Goal: Obtain resource: Obtain resource

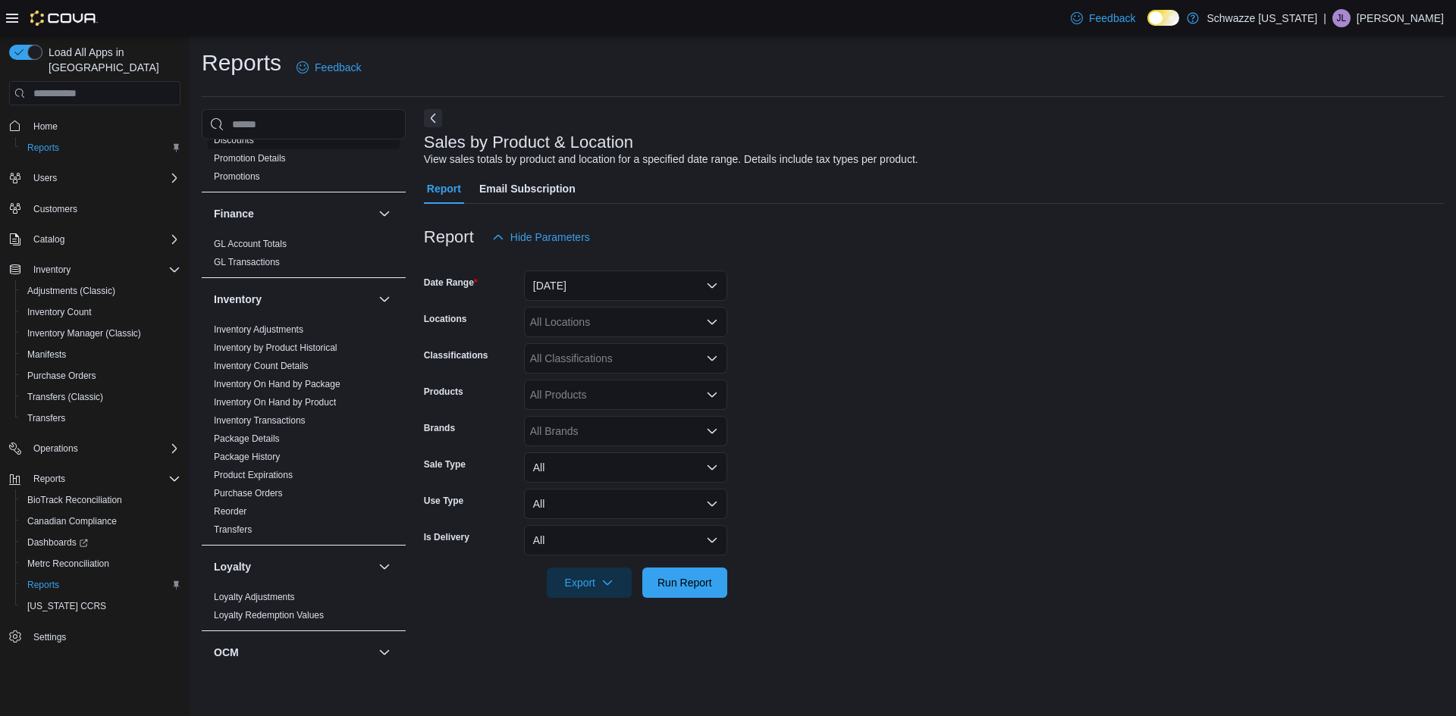
scroll to position [387, 0]
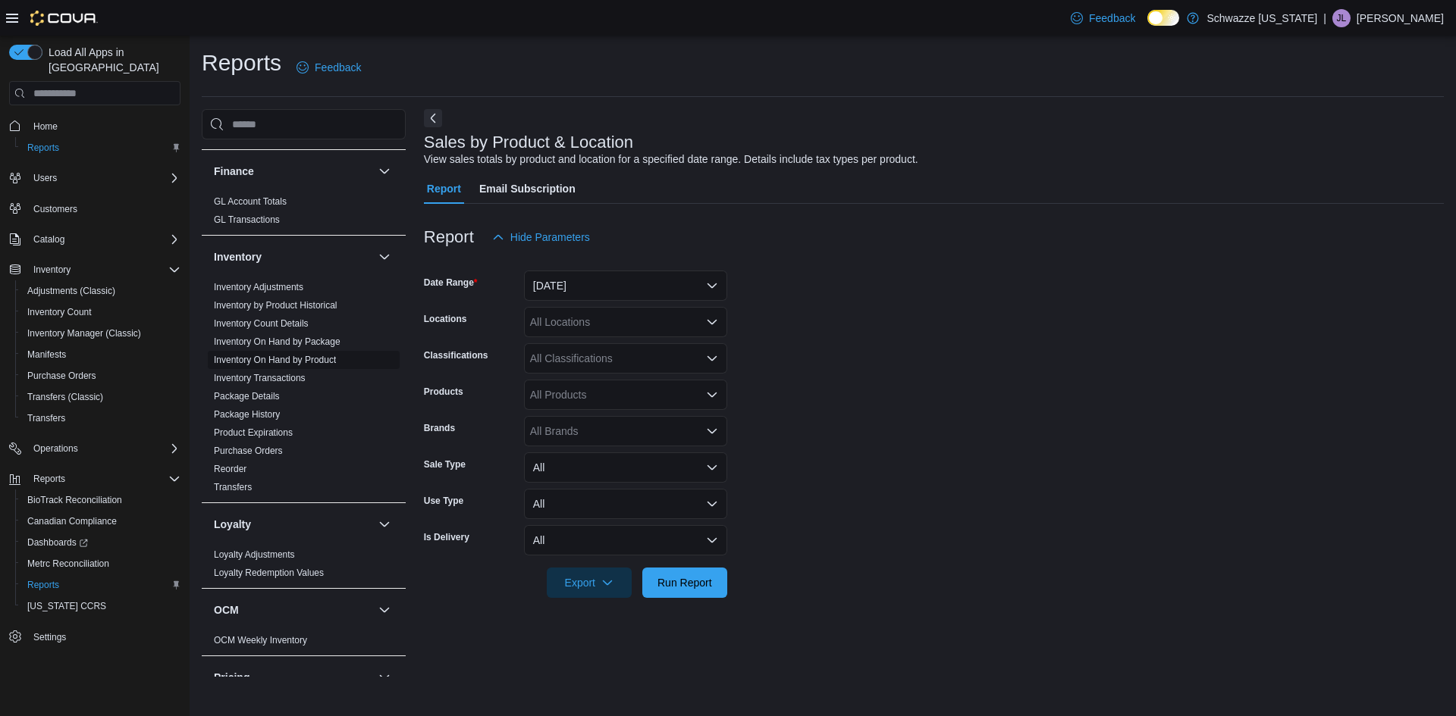
click at [309, 362] on link "Inventory On Hand by Product" at bounding box center [275, 360] width 122 height 11
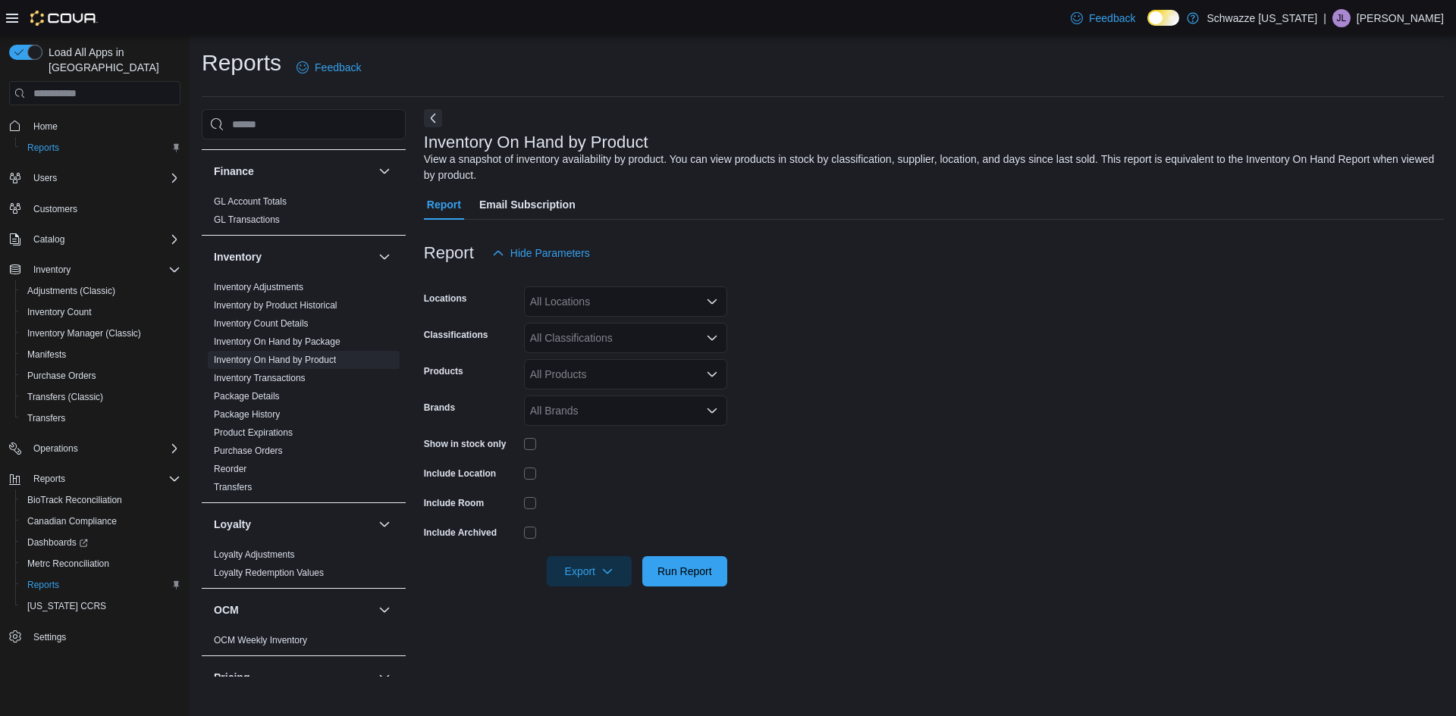
click at [713, 296] on icon "Open list of options" at bounding box center [712, 302] width 12 height 12
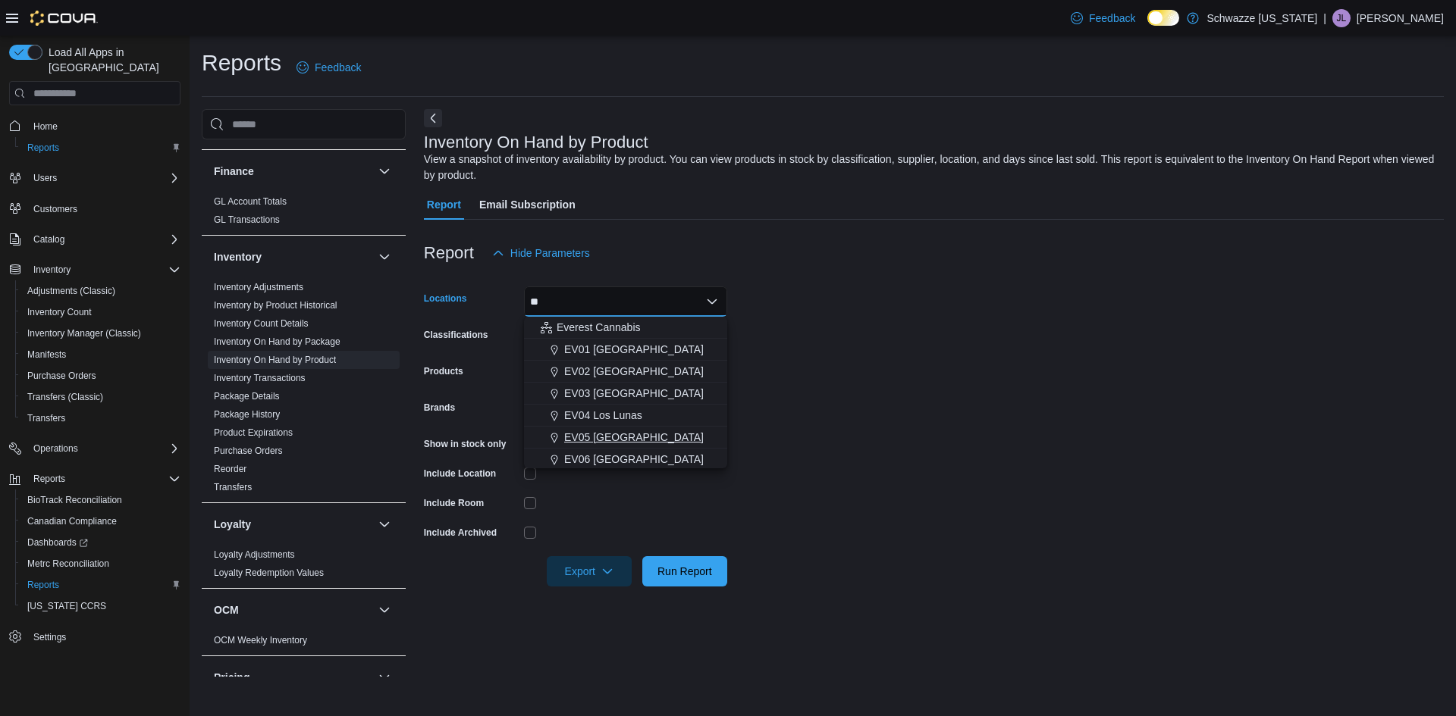
type input "**"
click at [627, 434] on span "EV05 [GEOGRAPHIC_DATA]" at bounding box center [633, 437] width 139 height 15
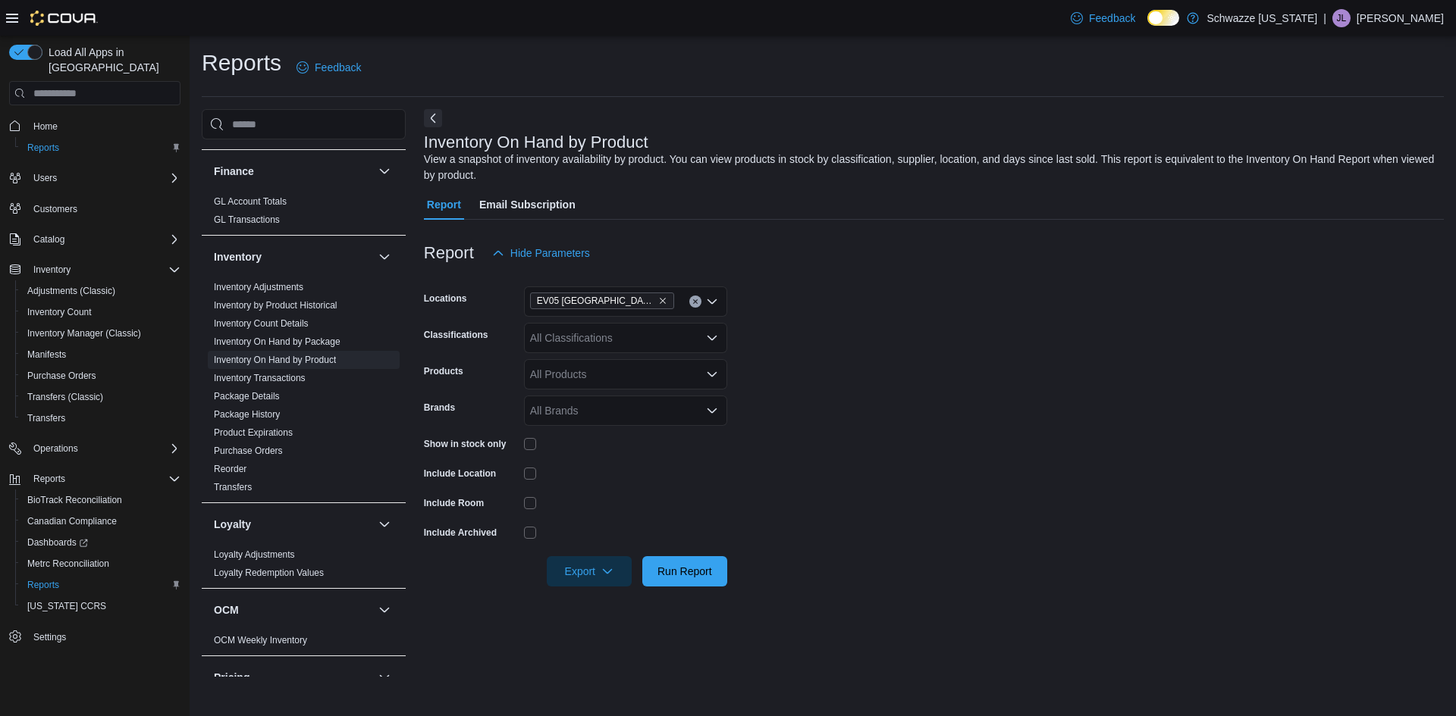
click at [779, 390] on form "Locations EV05 Uptown Classifications All Classifications Products All Products…" at bounding box center [934, 427] width 1020 height 318
click at [716, 340] on icon "Open list of options" at bounding box center [712, 338] width 12 height 12
click at [587, 418] on span "Little J" at bounding box center [579, 420] width 30 height 15
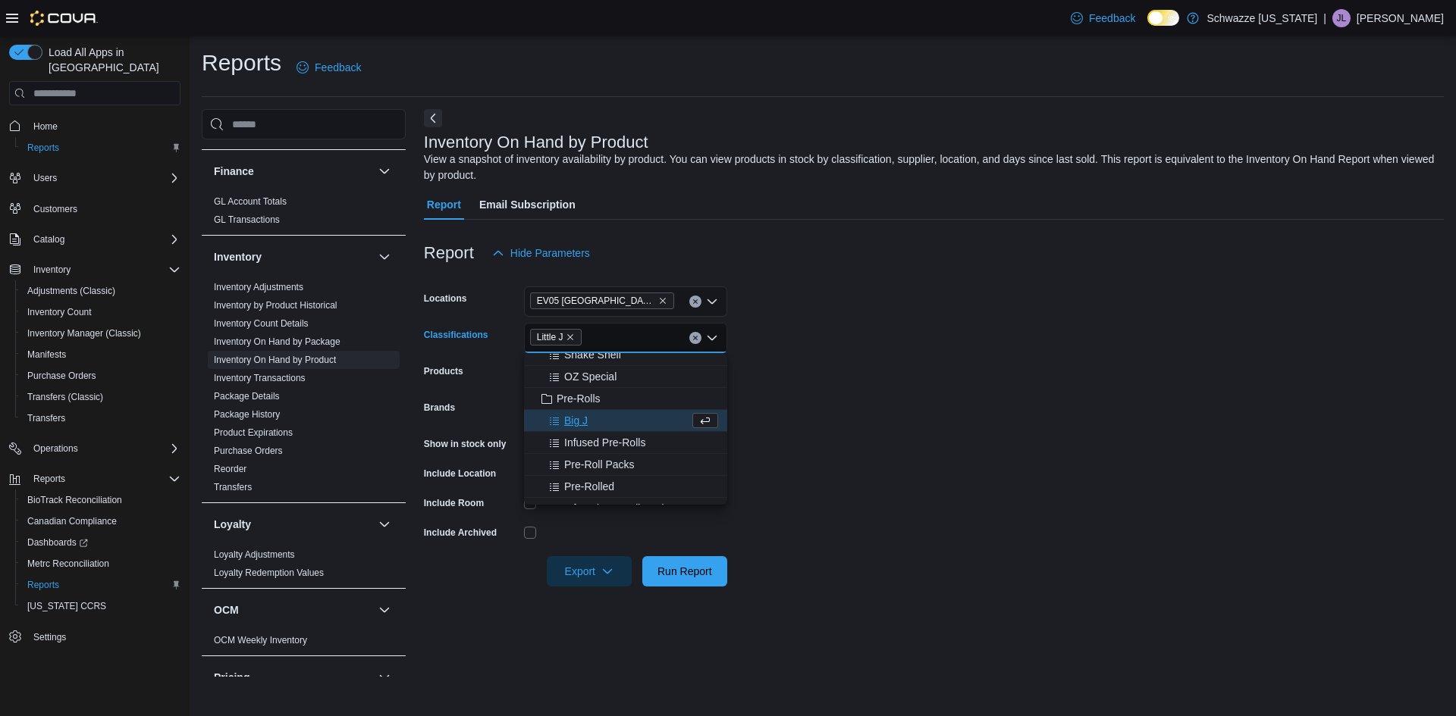
click at [583, 413] on span "Big J" at bounding box center [576, 420] width 24 height 15
click at [614, 439] on span "Pre-Roll Packs" at bounding box center [599, 442] width 71 height 15
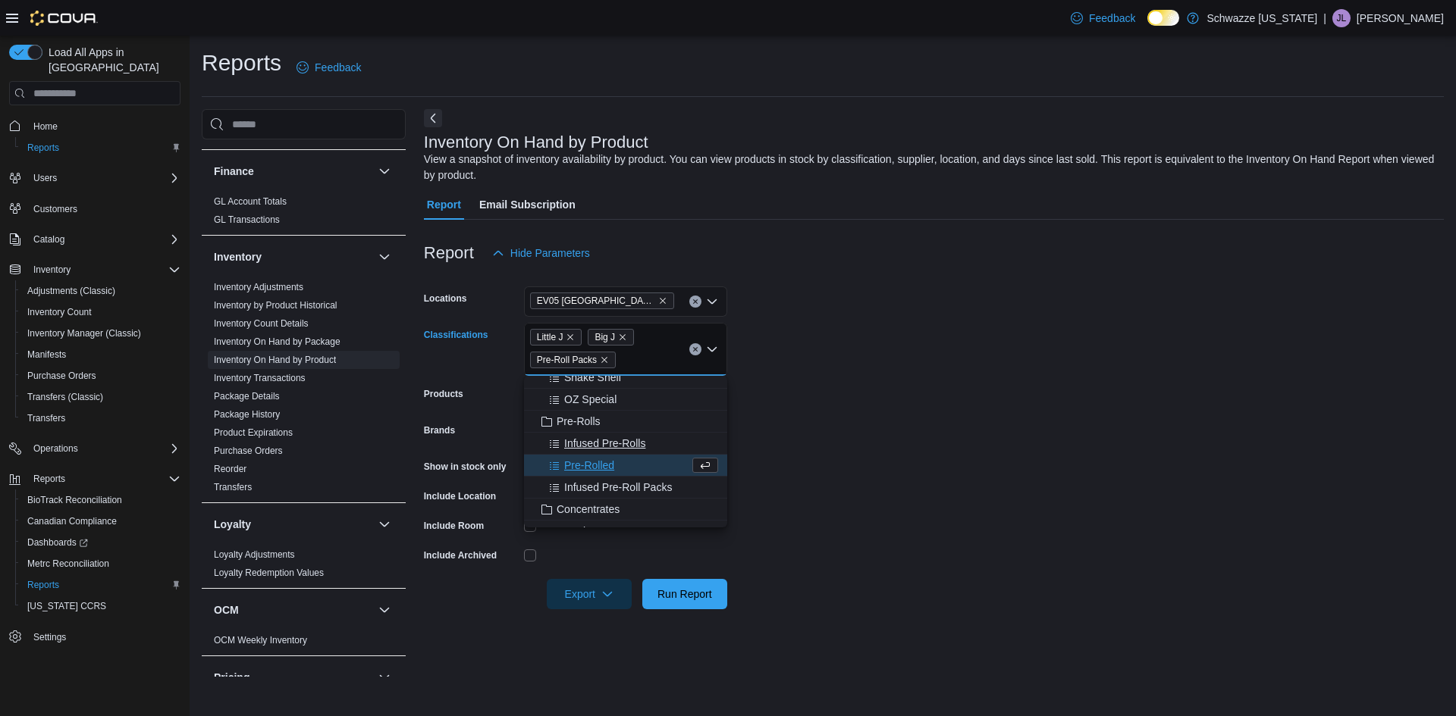
click at [613, 440] on span "Infused Pre-Rolls" at bounding box center [604, 443] width 81 height 15
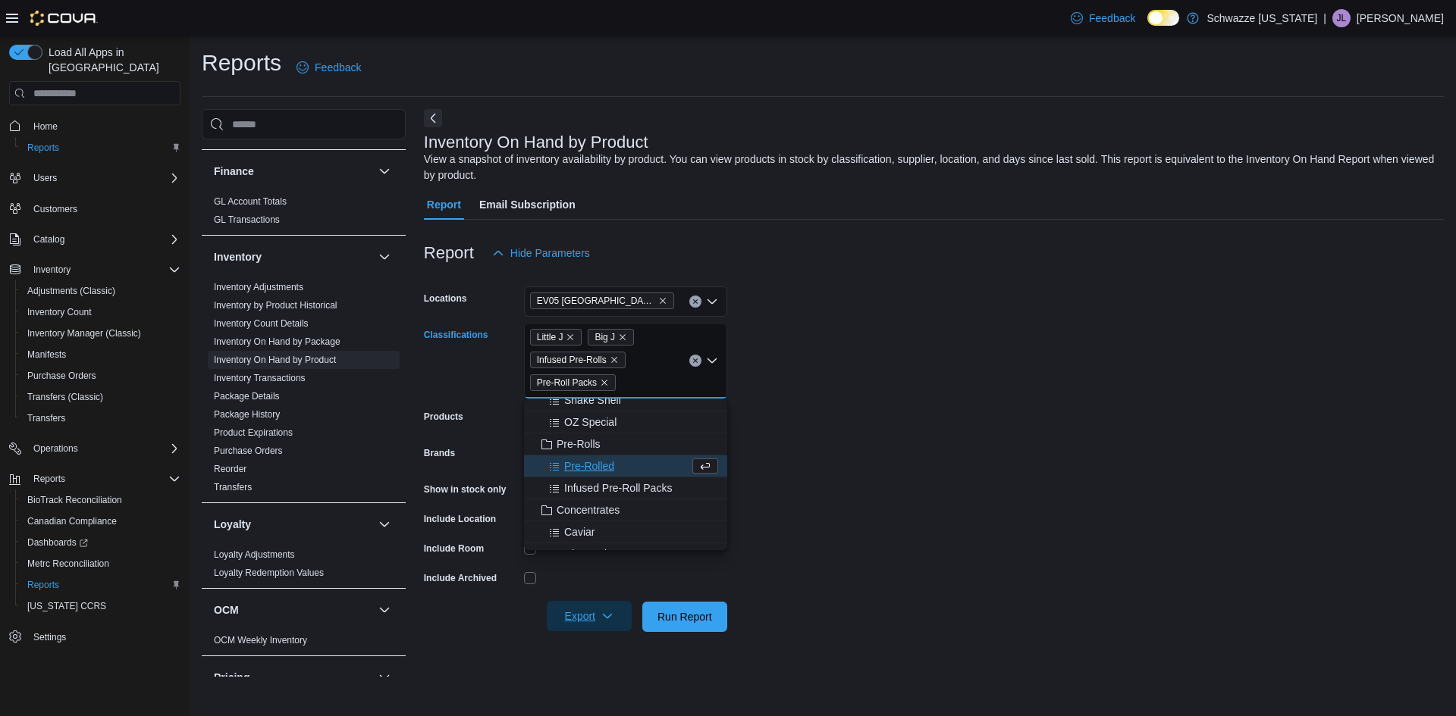
click at [588, 621] on span "Export" at bounding box center [589, 616] width 67 height 30
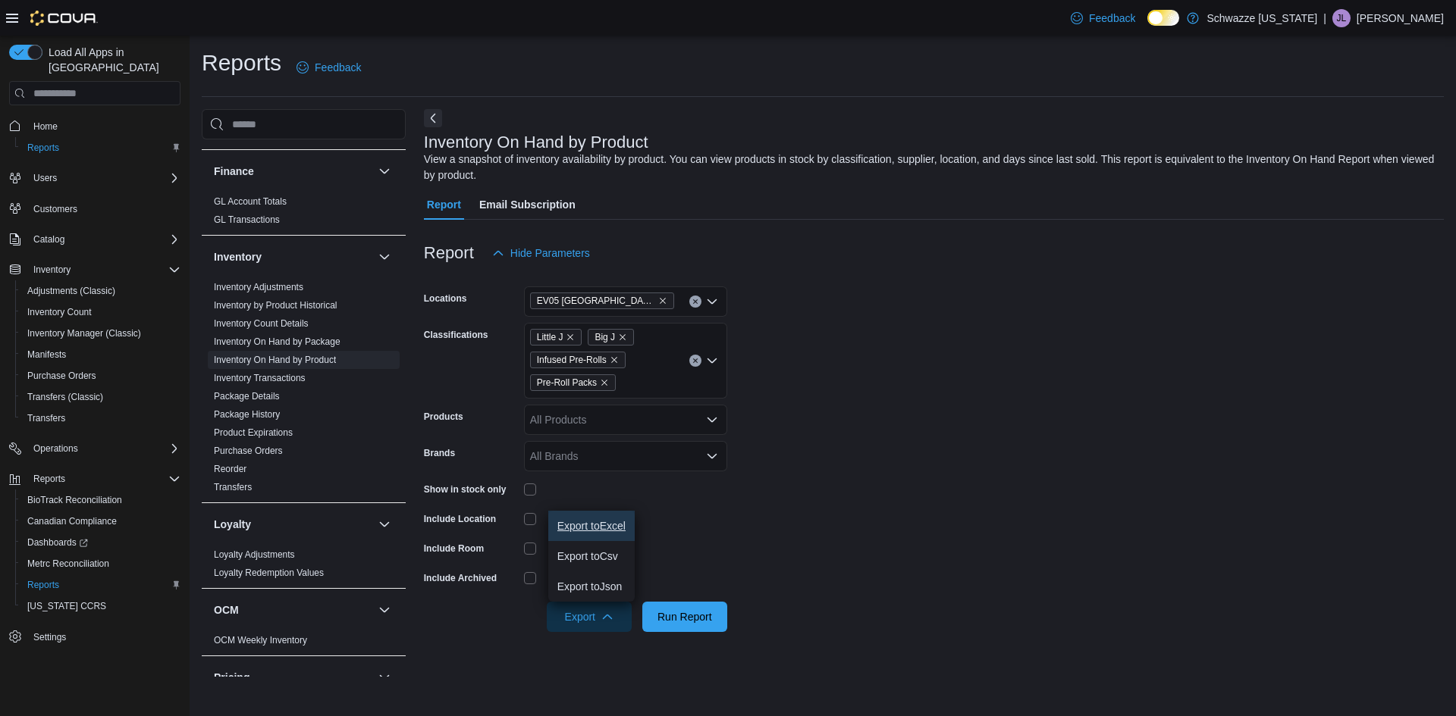
click at [623, 528] on span "Export to Excel" at bounding box center [591, 526] width 68 height 12
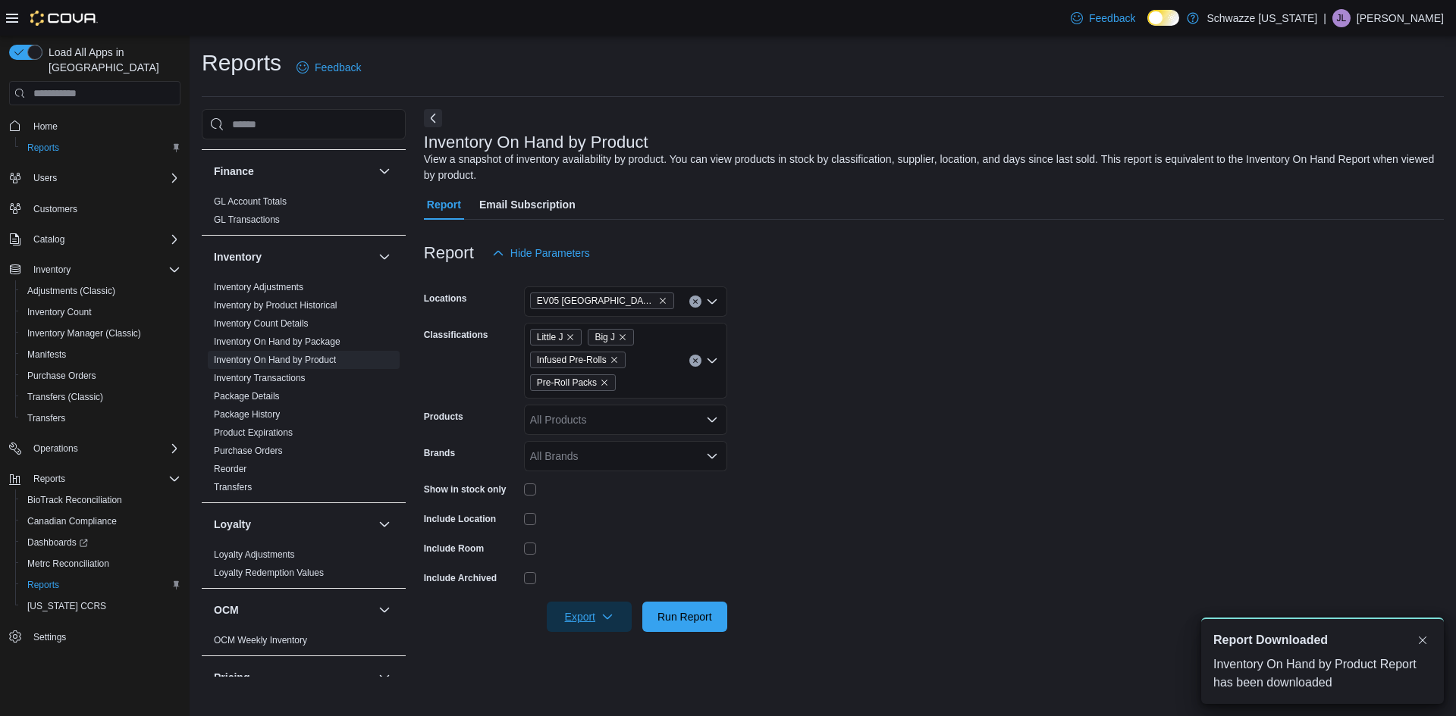
scroll to position [0, 0]
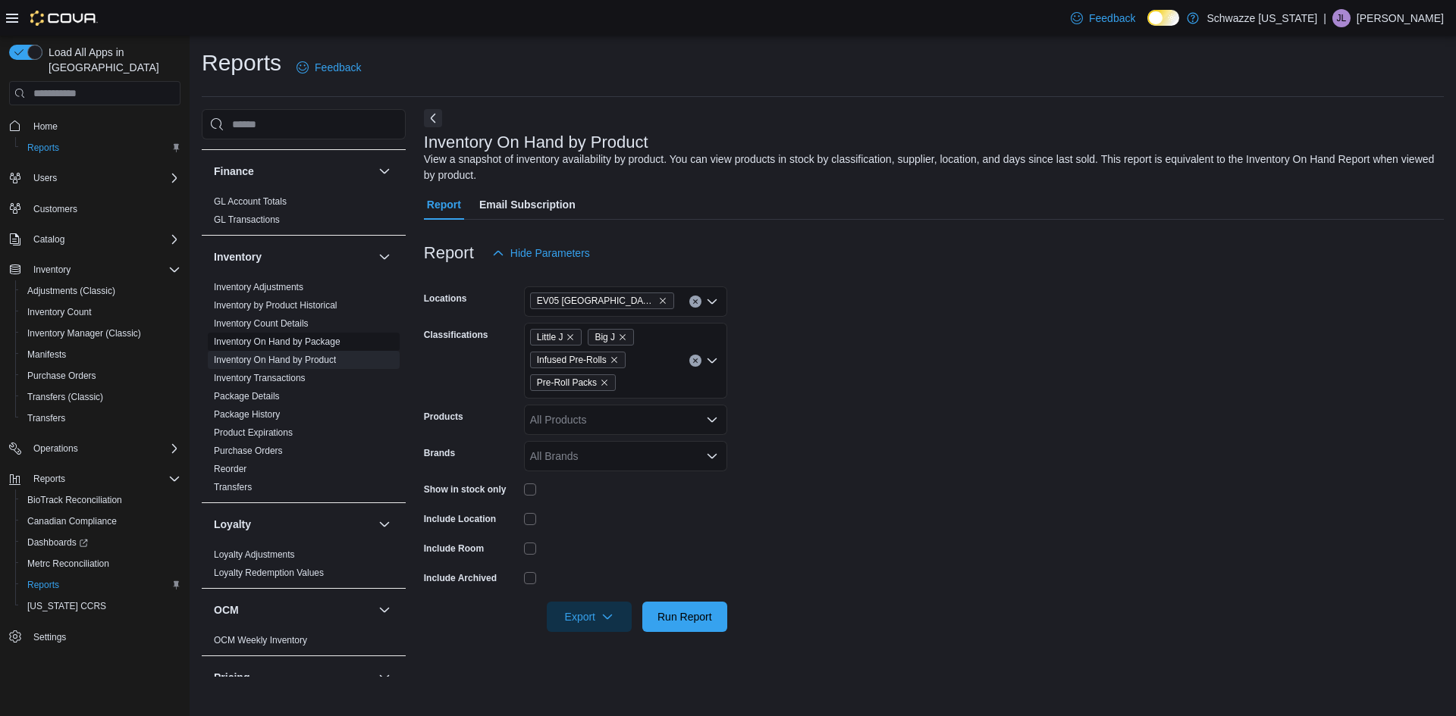
click at [333, 337] on link "Inventory On Hand by Package" at bounding box center [277, 342] width 127 height 11
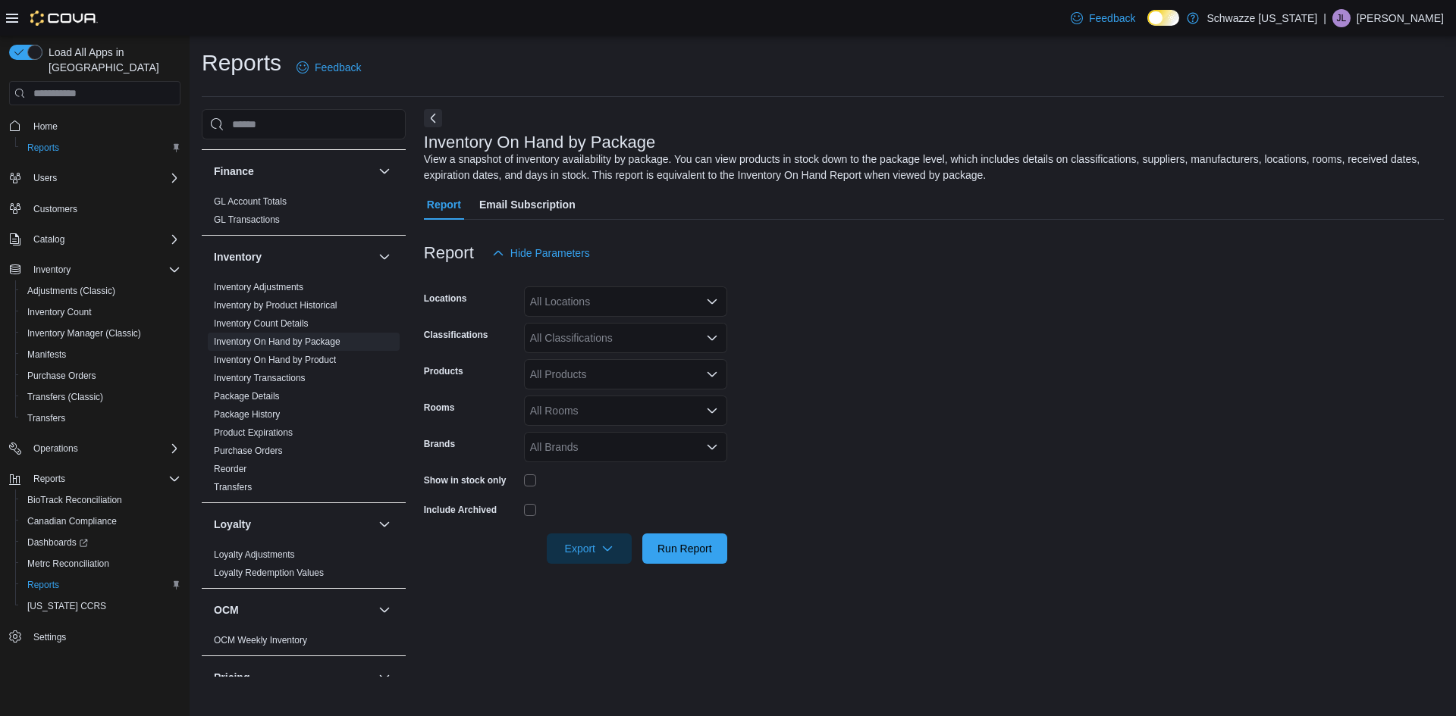
click at [702, 297] on div "All Locations" at bounding box center [625, 302] width 203 height 30
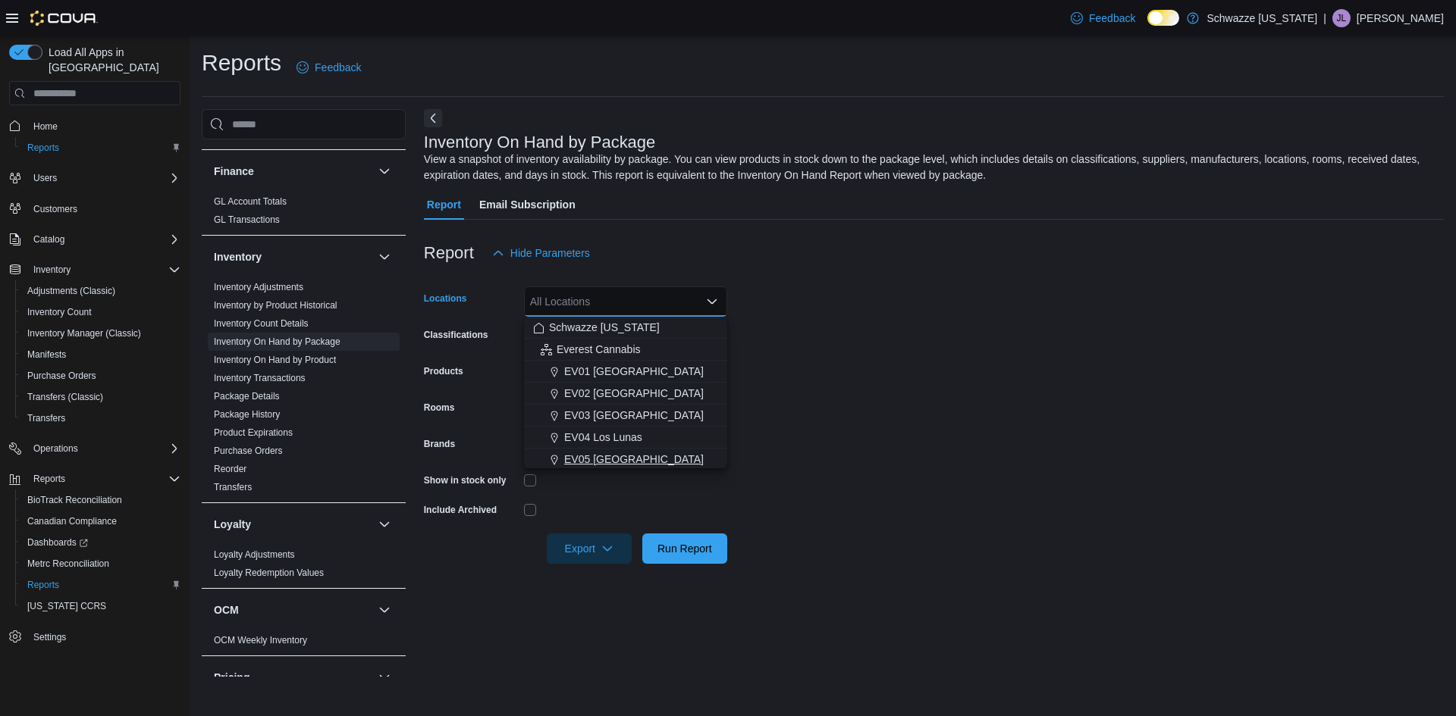
click at [613, 453] on span "EV05 [GEOGRAPHIC_DATA]" at bounding box center [633, 459] width 139 height 15
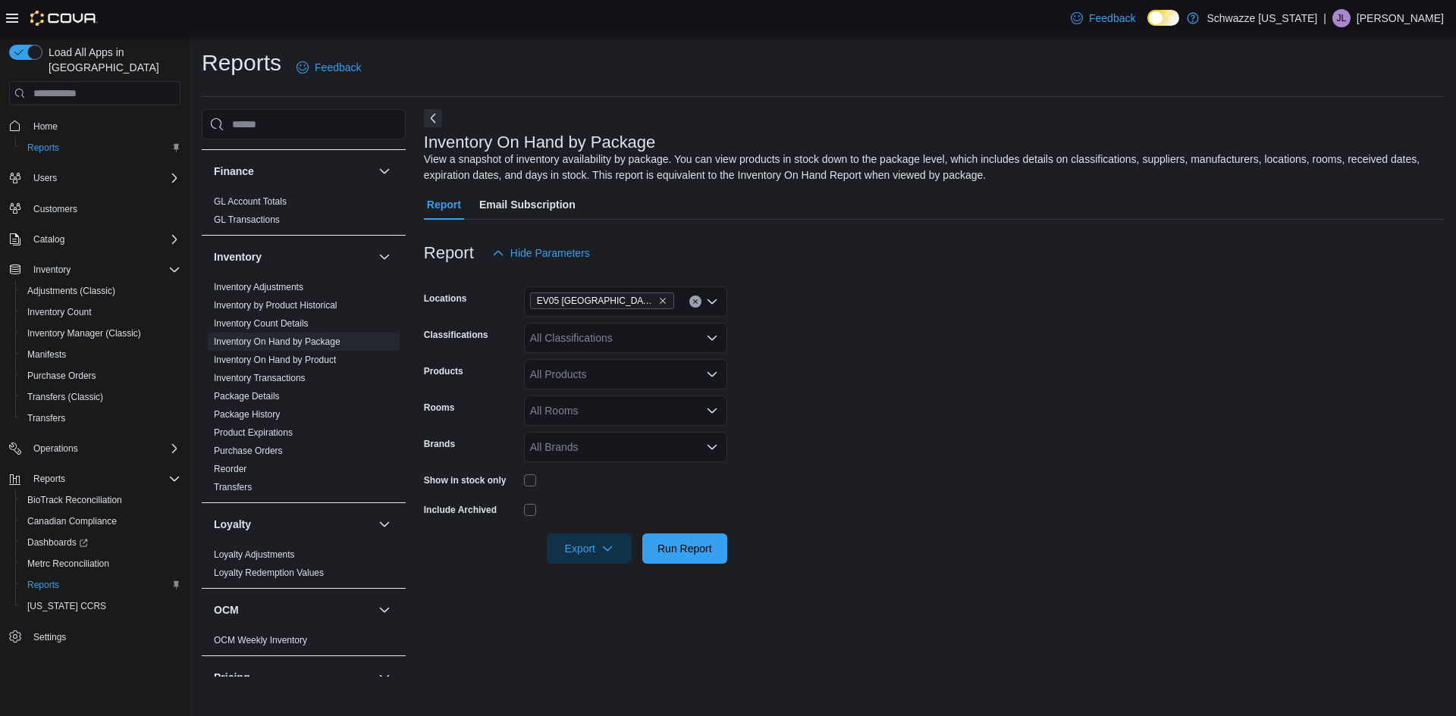
click at [766, 365] on form "Locations EV05 Uptown Classifications All Classifications Products All Products…" at bounding box center [934, 416] width 1020 height 296
click at [713, 334] on icon "Open list of options" at bounding box center [712, 338] width 12 height 12
click at [595, 447] on span "Pre-Rolls" at bounding box center [578, 447] width 44 height 15
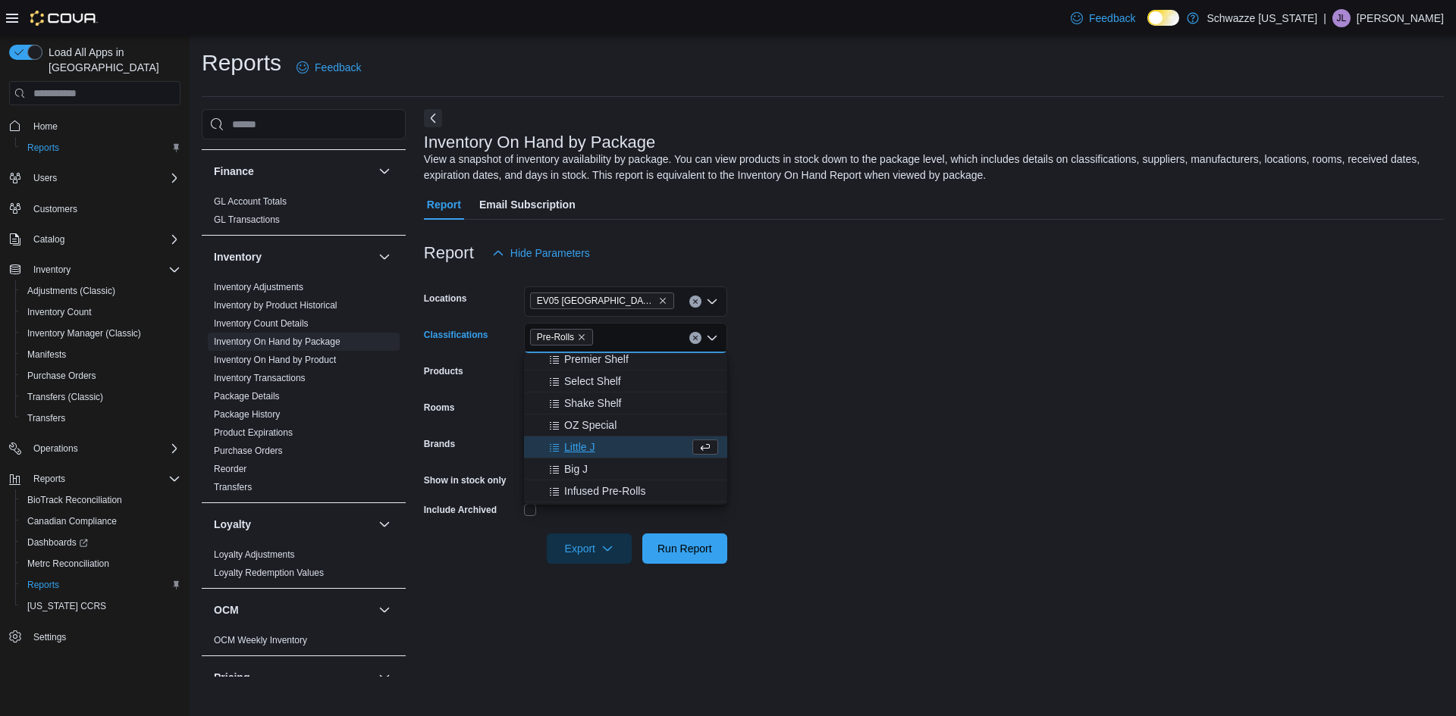
click at [580, 439] on button "Little J" at bounding box center [625, 448] width 203 height 22
click at [581, 445] on span "Big J" at bounding box center [576, 447] width 24 height 15
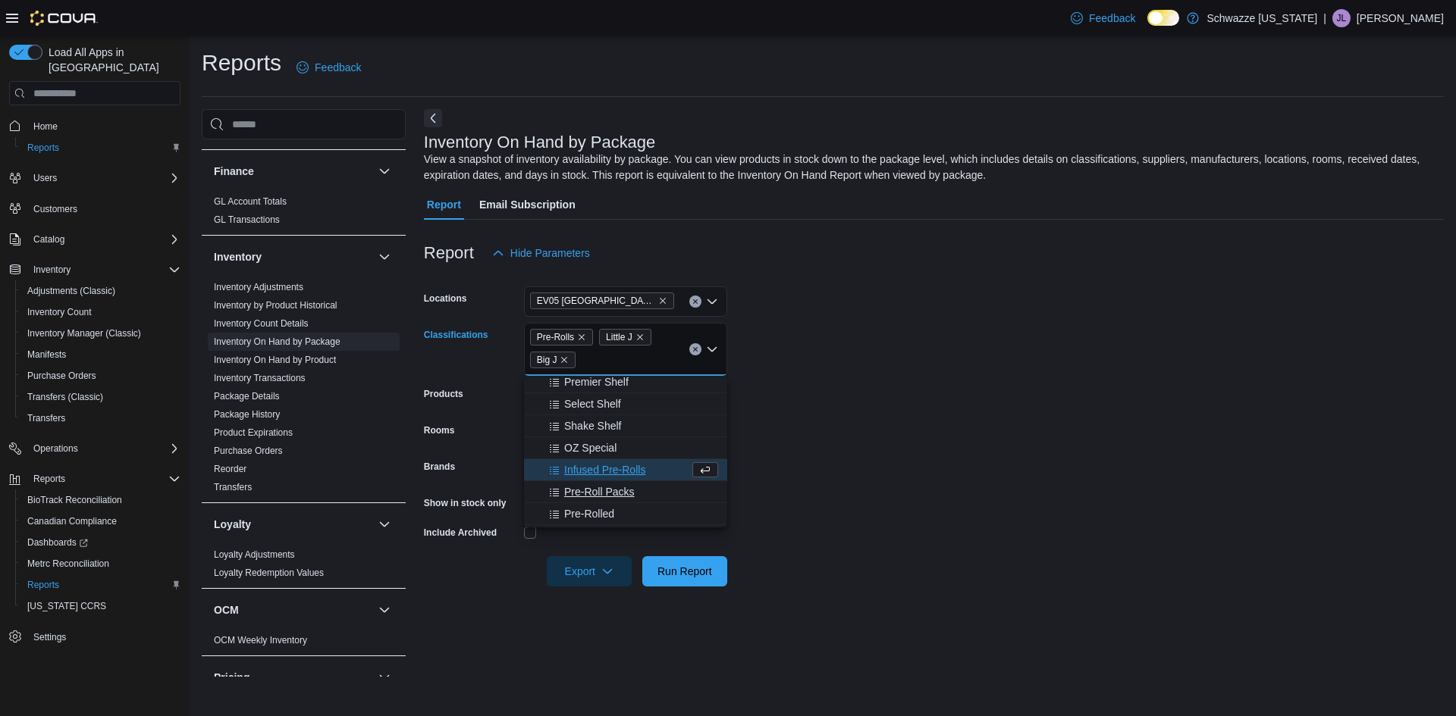
click at [610, 494] on span "Pre-Roll Packs" at bounding box center [599, 491] width 71 height 15
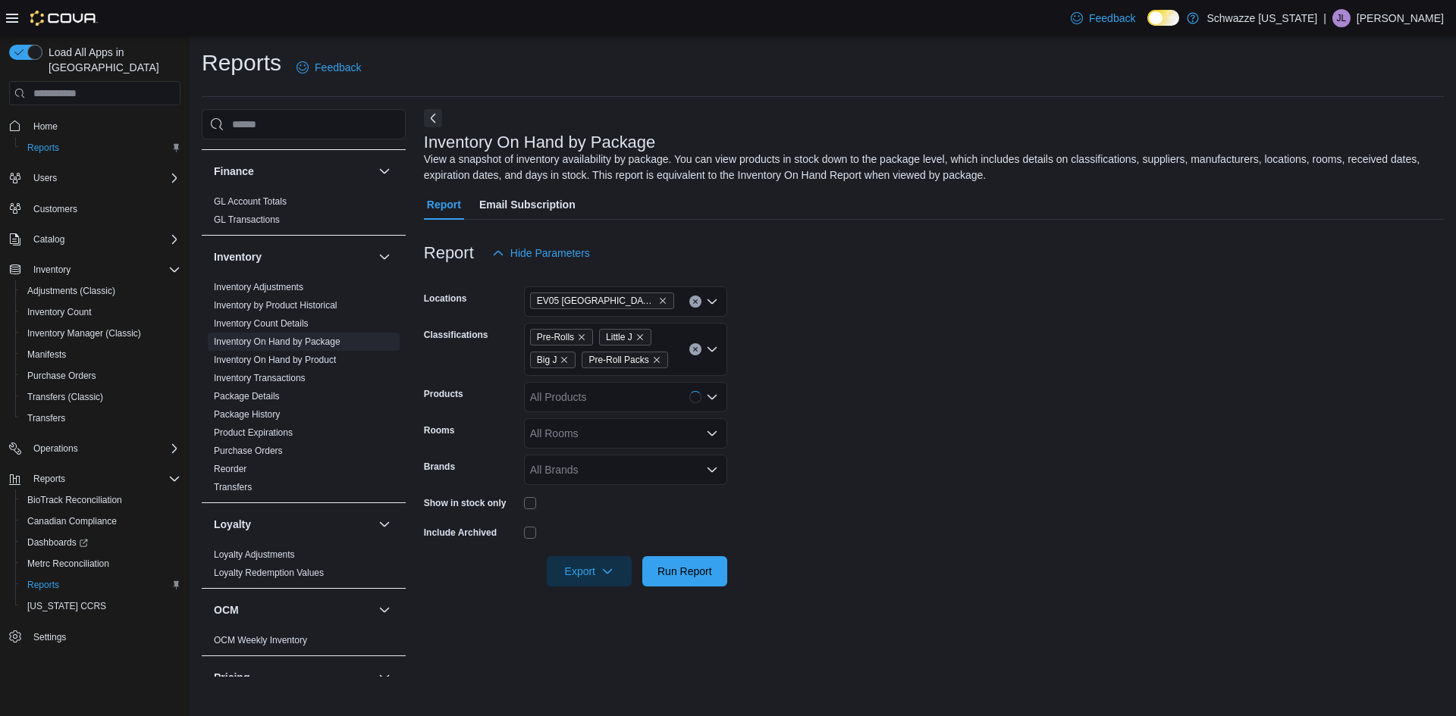
click at [779, 476] on form "Locations EV05 Uptown Classifications Pre-Rolls Little J Big J Pre-Roll Packs P…" at bounding box center [934, 427] width 1020 height 318
click at [588, 566] on span "Export" at bounding box center [589, 571] width 67 height 30
click at [653, 363] on icon "Remove Pre-Roll Packs from selection in this group" at bounding box center [656, 360] width 9 height 9
click at [773, 460] on form "Locations EV05 Uptown Classifications Pre-Rolls Little J Big J Products All Pro…" at bounding box center [934, 427] width 1020 height 318
click at [589, 566] on span "Export" at bounding box center [589, 571] width 67 height 30
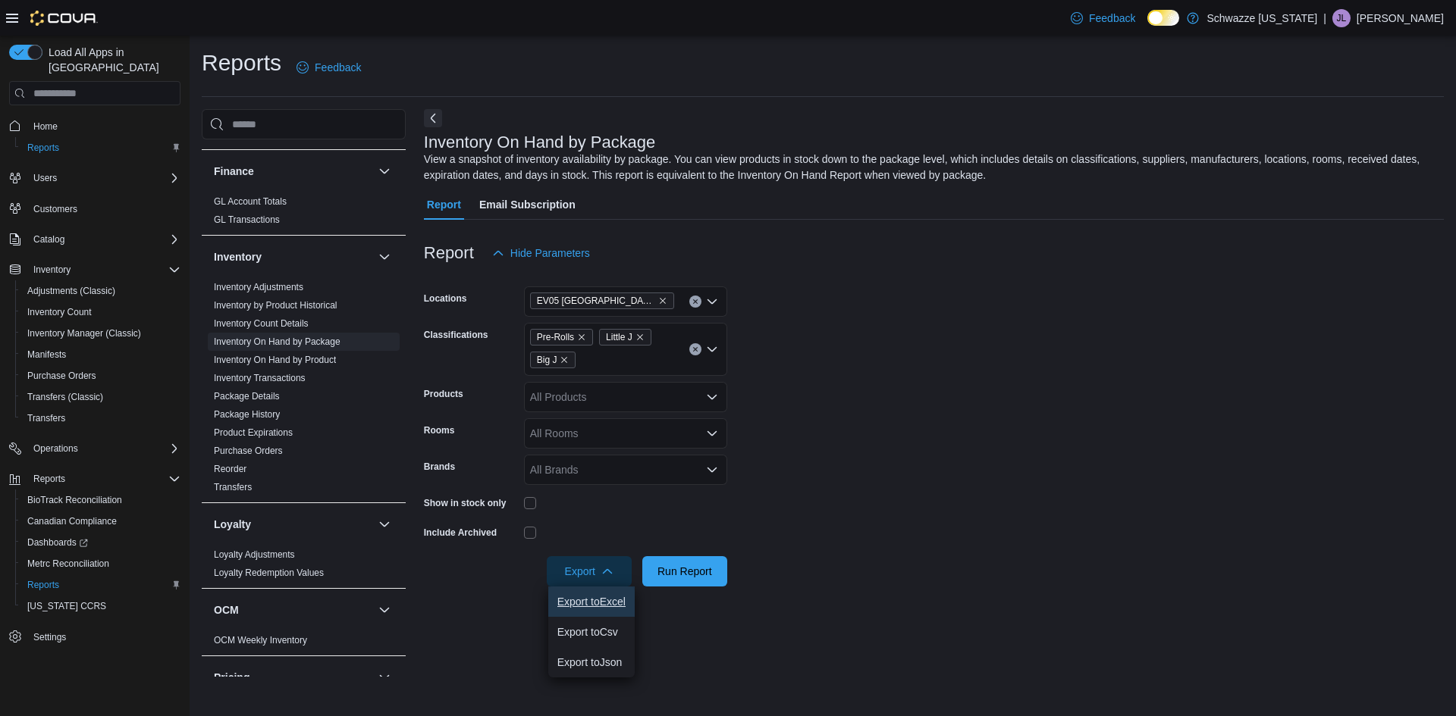
click at [605, 594] on button "Export to Excel" at bounding box center [591, 602] width 86 height 30
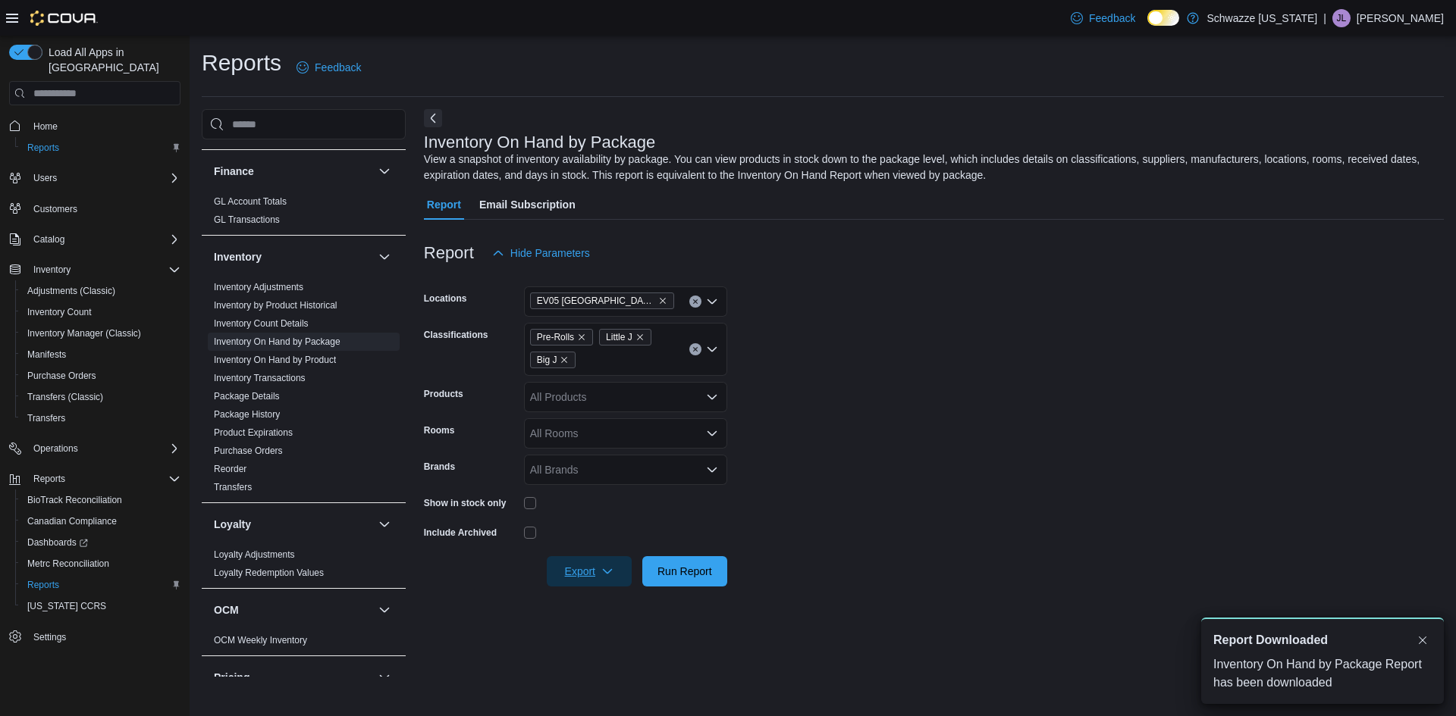
scroll to position [0, 0]
click at [578, 572] on span "Export" at bounding box center [589, 571] width 67 height 30
click at [581, 592] on button "Export to Excel" at bounding box center [591, 602] width 86 height 30
